Goal: Task Accomplishment & Management: Use online tool/utility

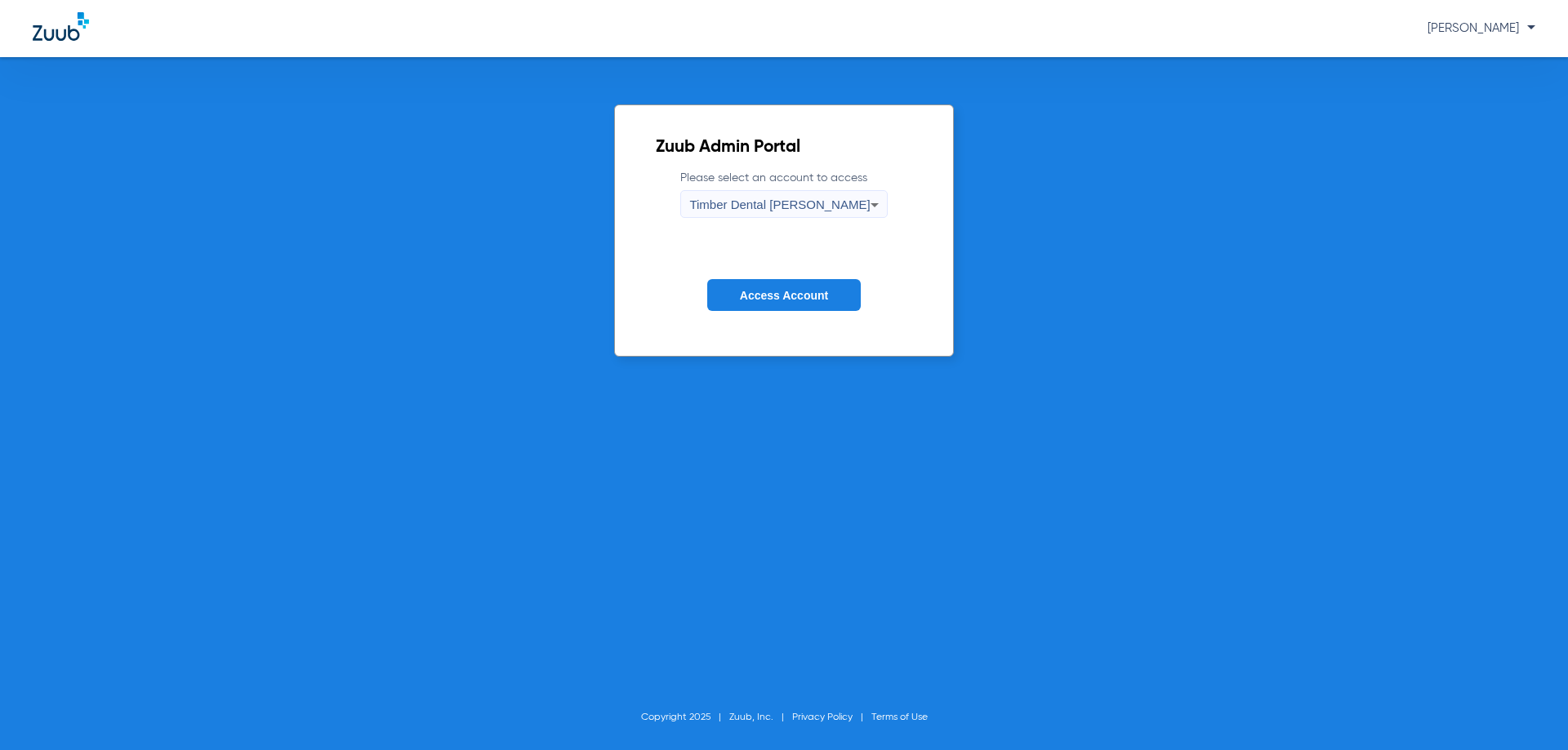
click at [807, 290] on span "Access Account" at bounding box center [783, 295] width 88 height 13
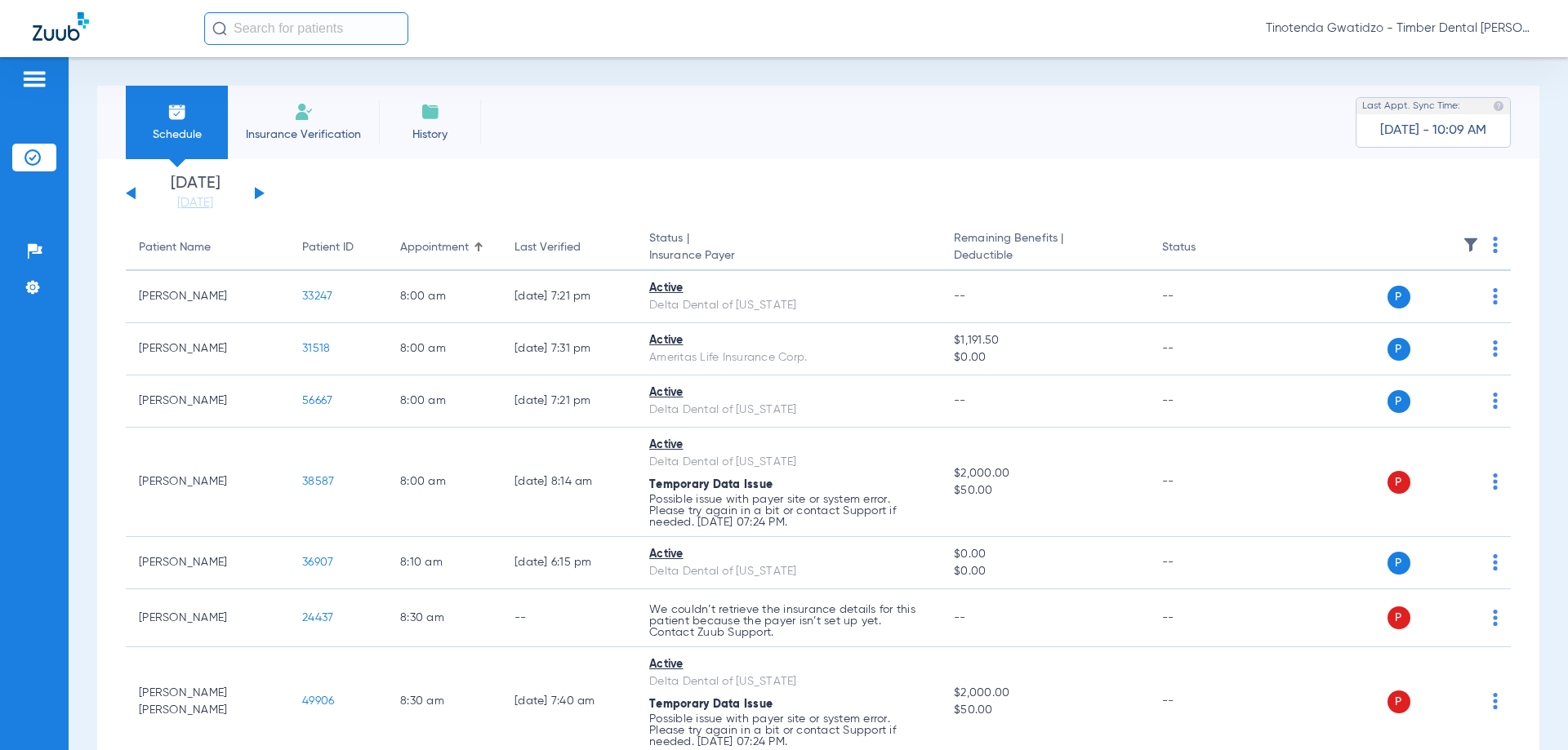
click at [257, 192] on button at bounding box center [259, 193] width 10 height 12
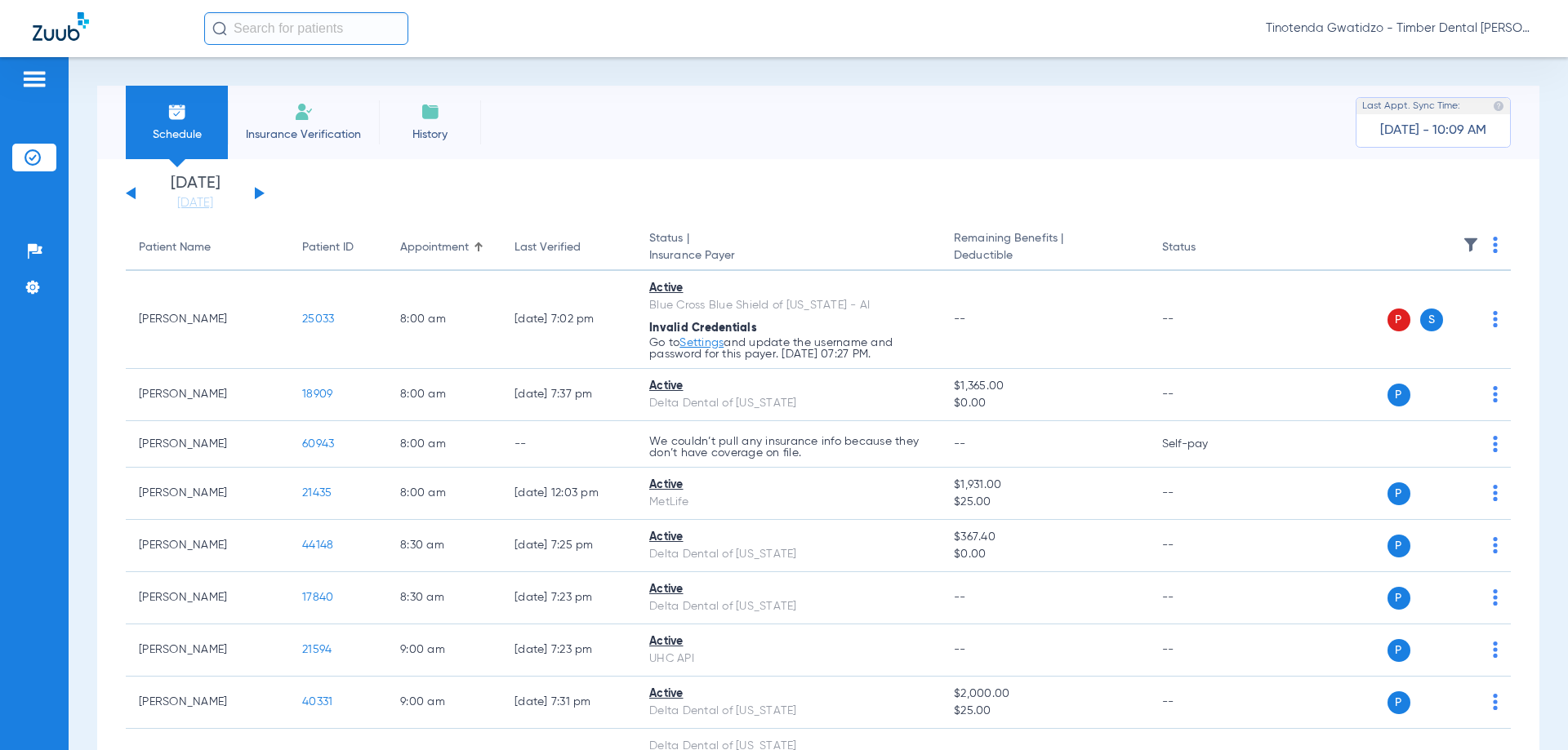
click at [1492, 246] on img at bounding box center [1494, 245] width 4 height 16
click at [1005, 173] on div at bounding box center [784, 375] width 1568 height 750
click at [259, 192] on button at bounding box center [259, 193] width 10 height 12
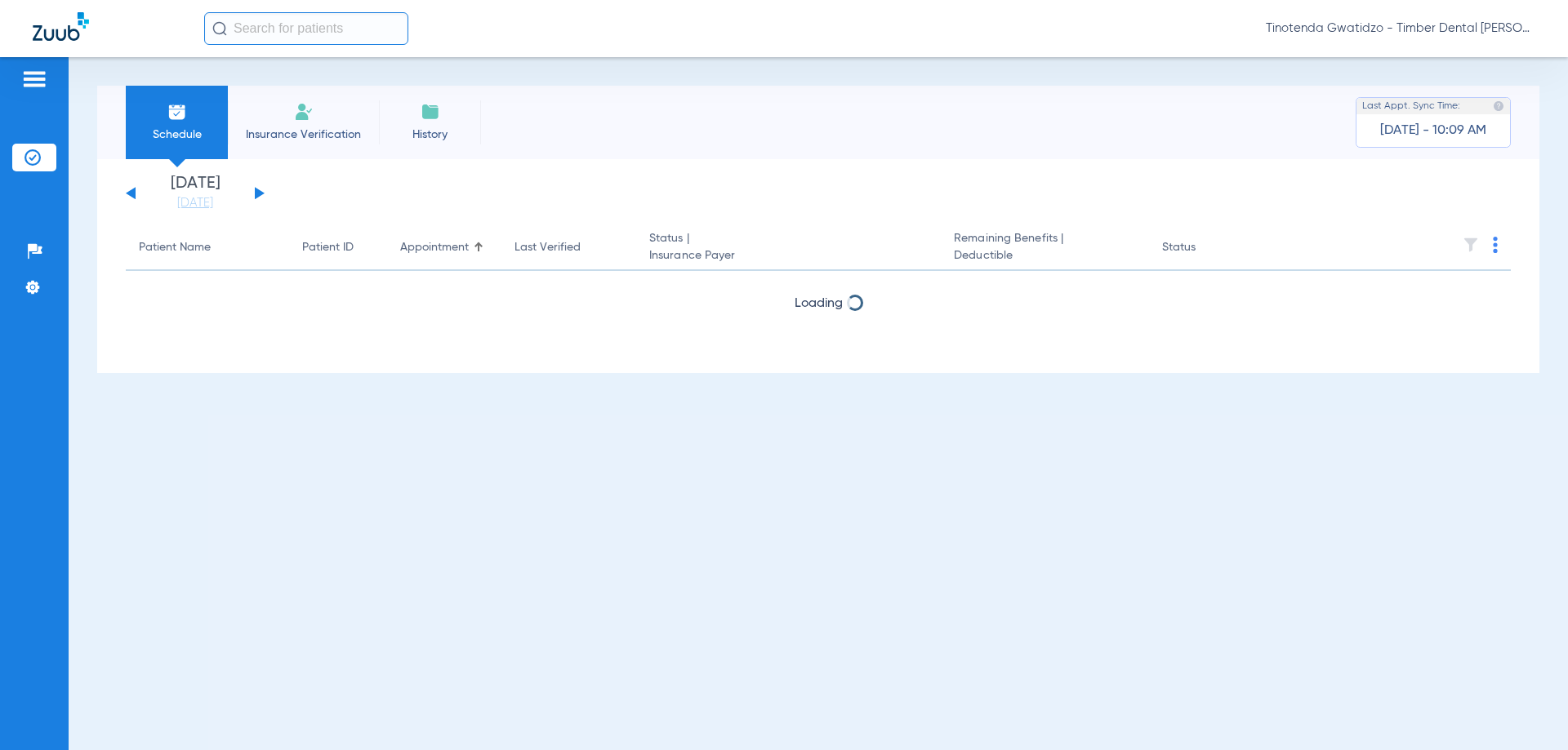
click at [1494, 252] on img at bounding box center [1494, 245] width 4 height 16
click at [1417, 303] on button "Verify All" at bounding box center [1434, 309] width 124 height 33
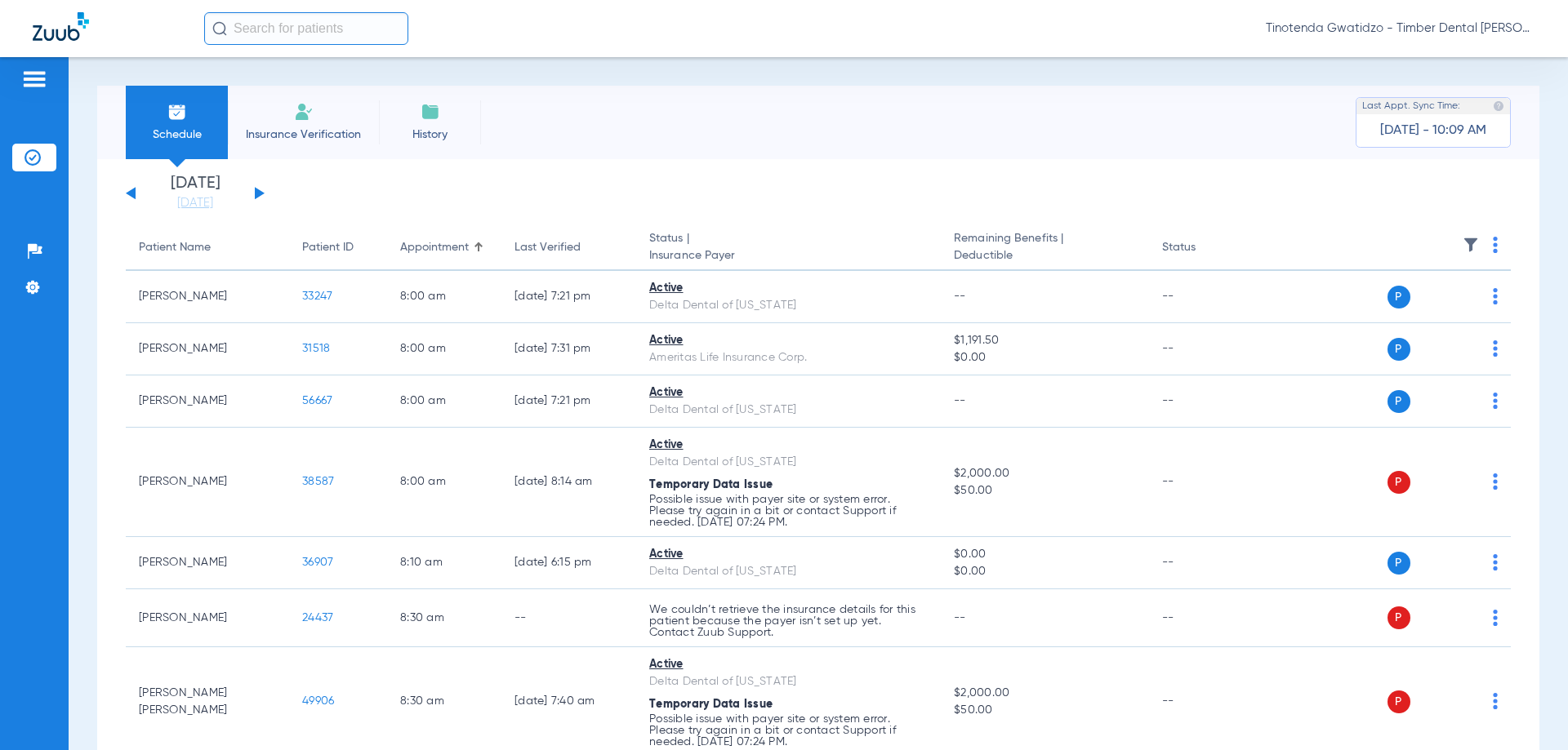
click at [262, 191] on div "[DATE] [DATE] [DATE] [DATE] [DATE] [DATE] [DATE] [DATE] [DATE] [DATE] [DATE] [D…" at bounding box center [195, 193] width 139 height 36
click at [263, 191] on div "[DATE] [DATE] [DATE] [DATE] [DATE] [DATE] [DATE] [DATE] [DATE] [DATE] [DATE] [D…" at bounding box center [195, 193] width 139 height 36
click at [257, 191] on button at bounding box center [259, 193] width 10 height 12
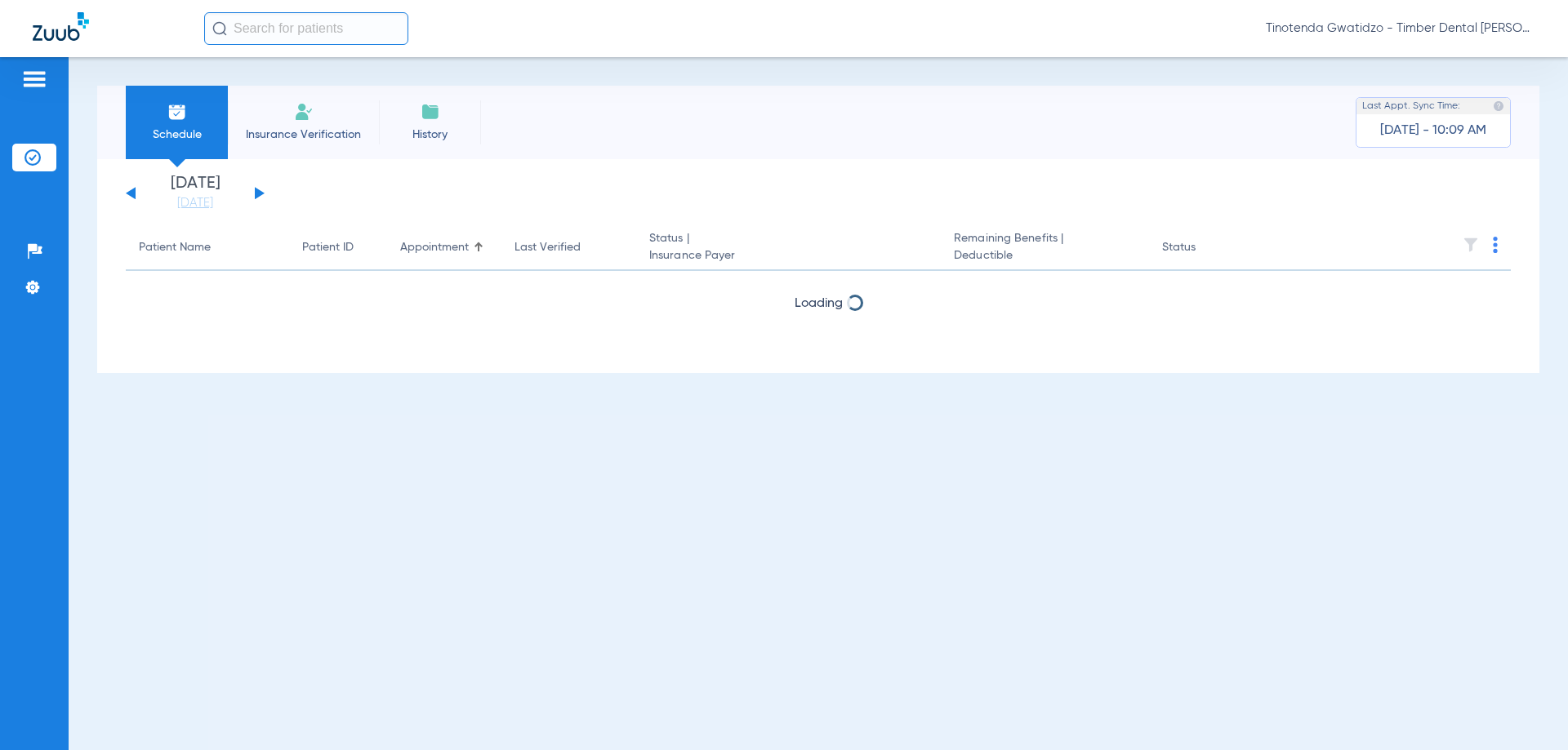
click at [257, 191] on button at bounding box center [259, 193] width 10 height 12
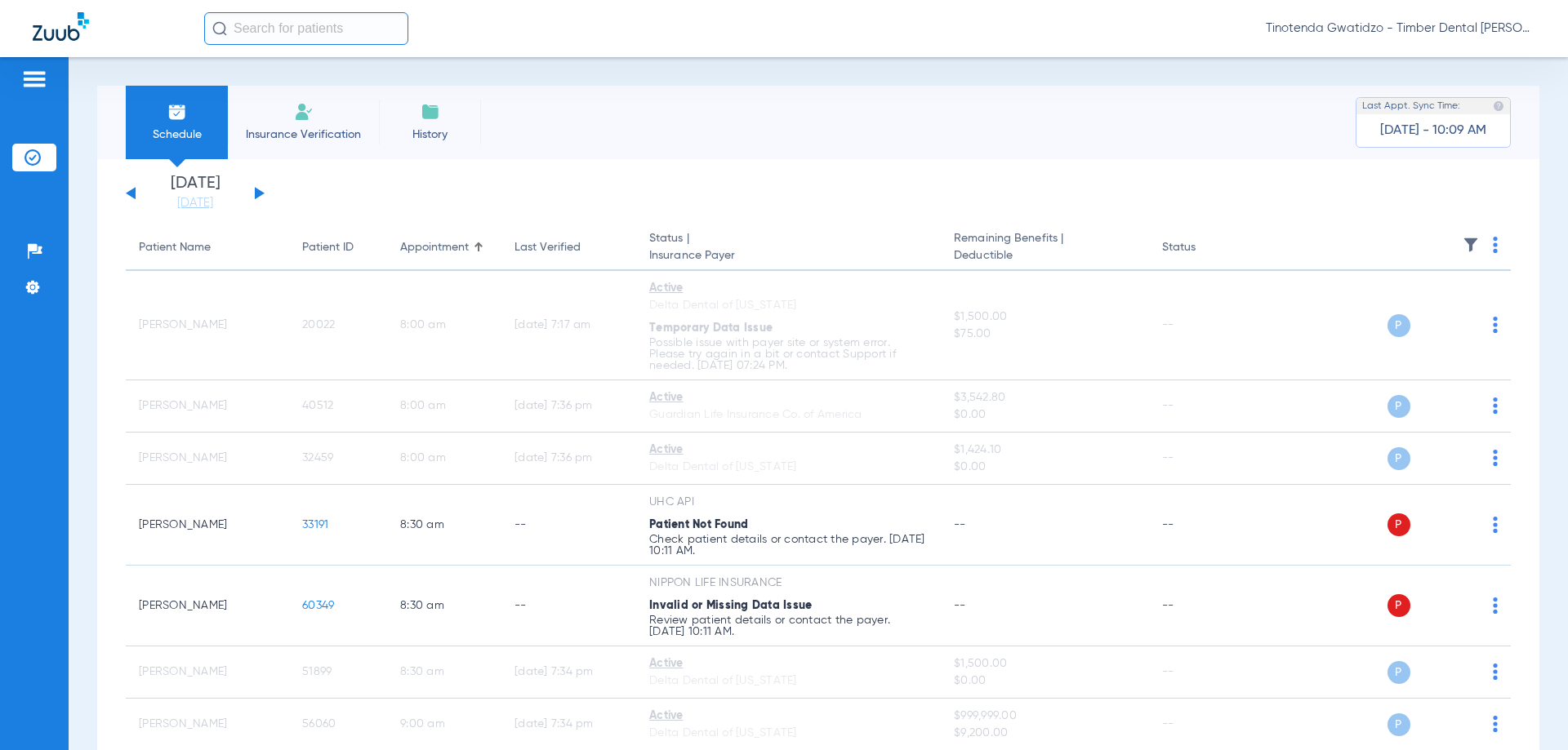
click at [259, 191] on button at bounding box center [259, 193] width 10 height 12
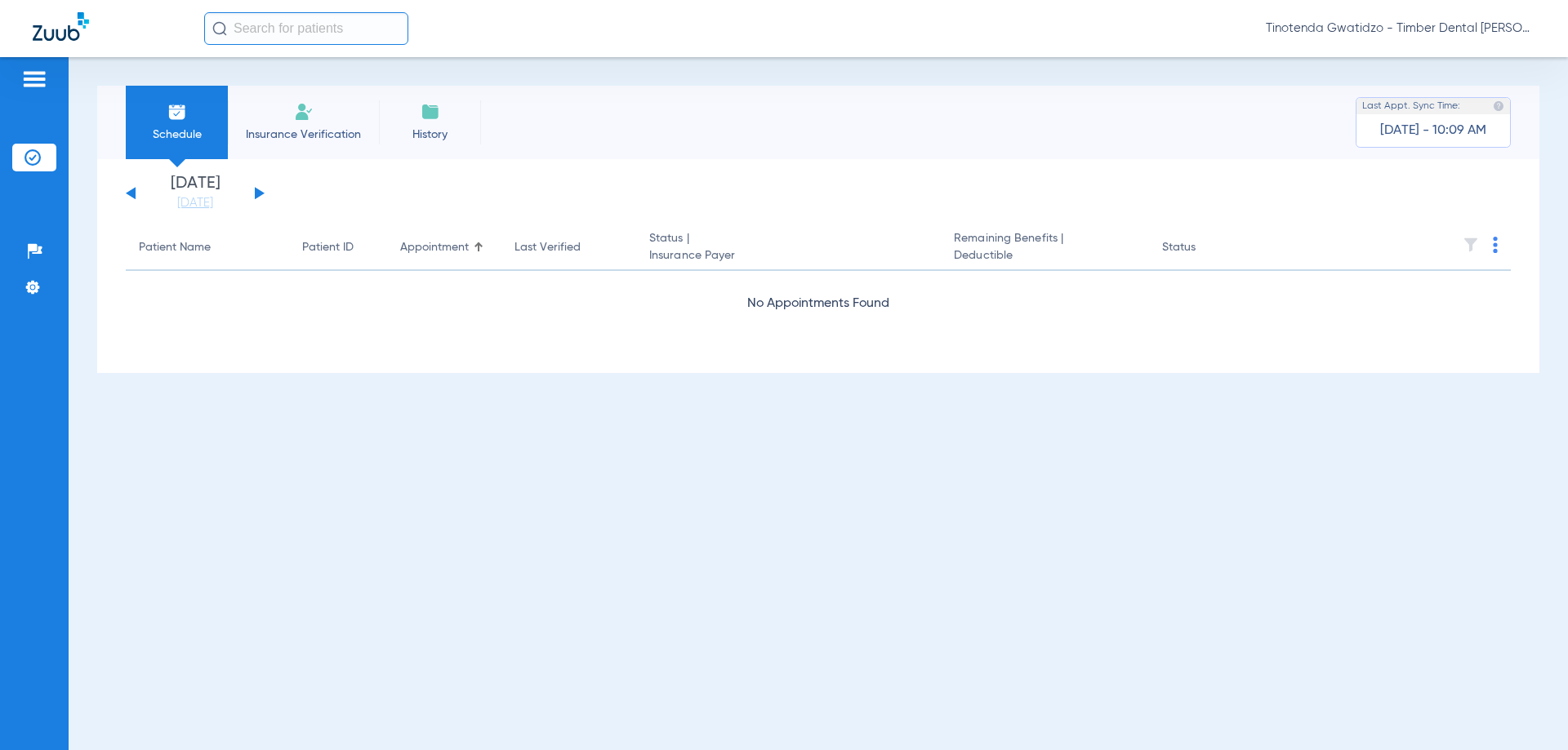
click at [259, 191] on button at bounding box center [259, 193] width 10 height 12
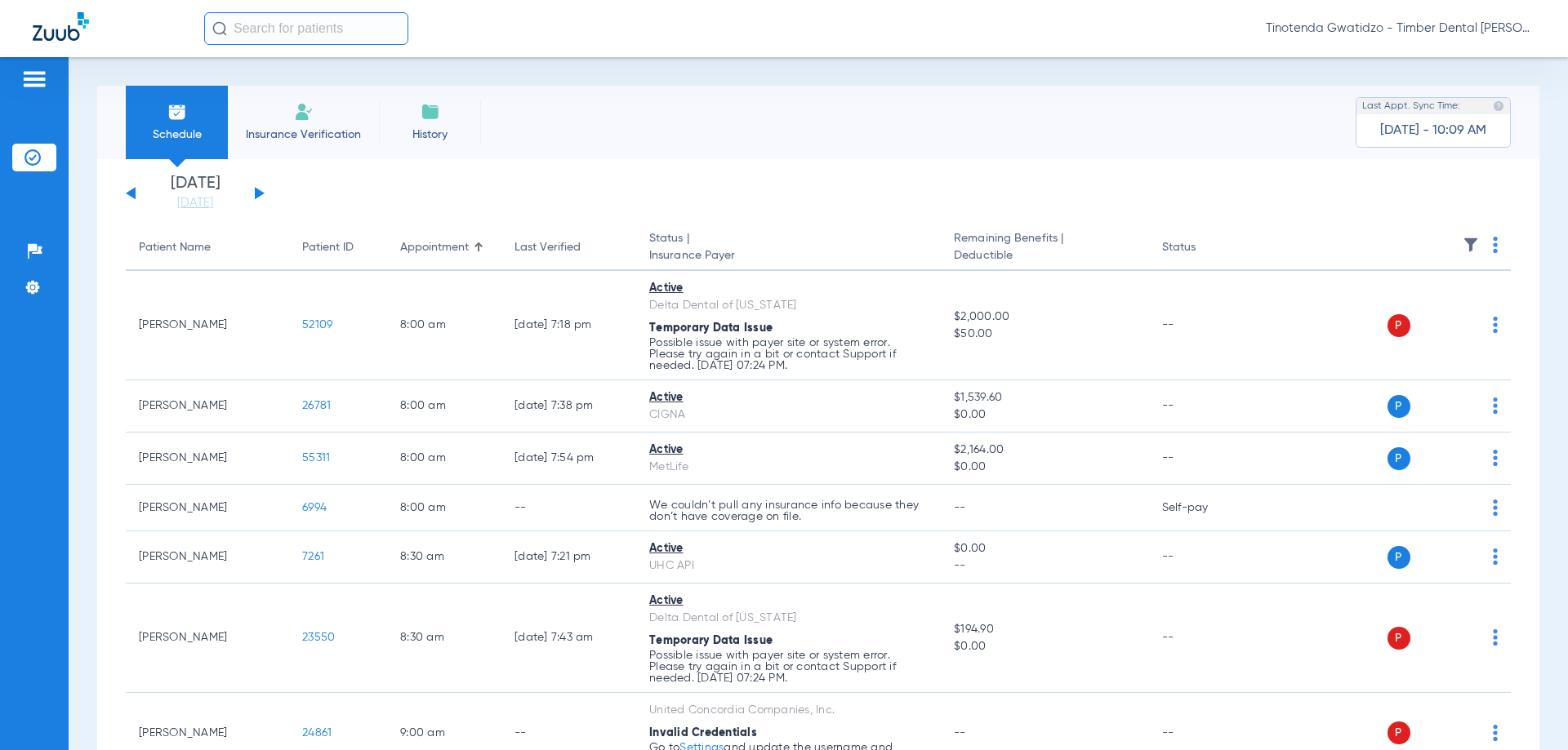
click at [1492, 246] on img at bounding box center [1494, 245] width 4 height 16
click at [1395, 317] on button "Verify All" at bounding box center [1420, 309] width 128 height 33
